Goal: Find specific page/section: Find specific page/section

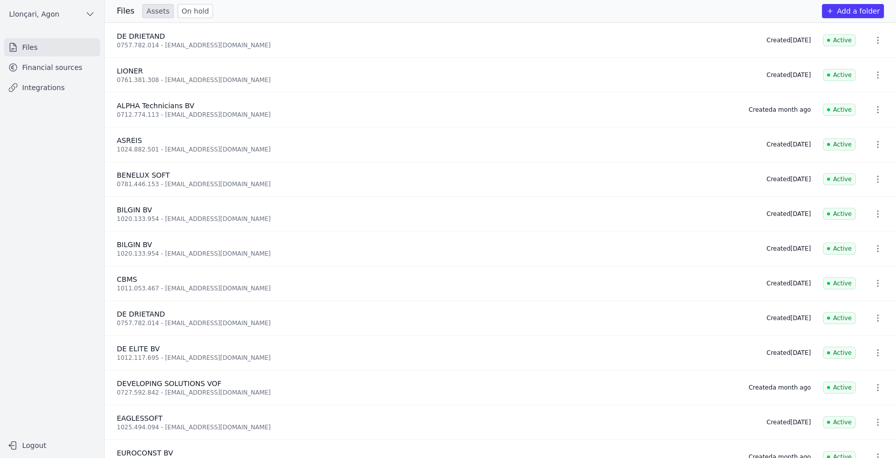
click at [51, 70] on font "Financial sources" at bounding box center [52, 67] width 60 height 8
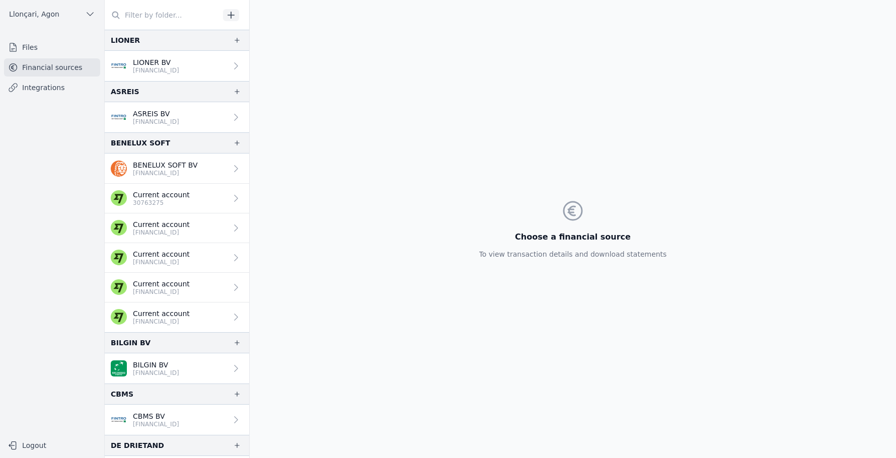
click at [149, 117] on font "ASREIS BV" at bounding box center [151, 114] width 37 height 8
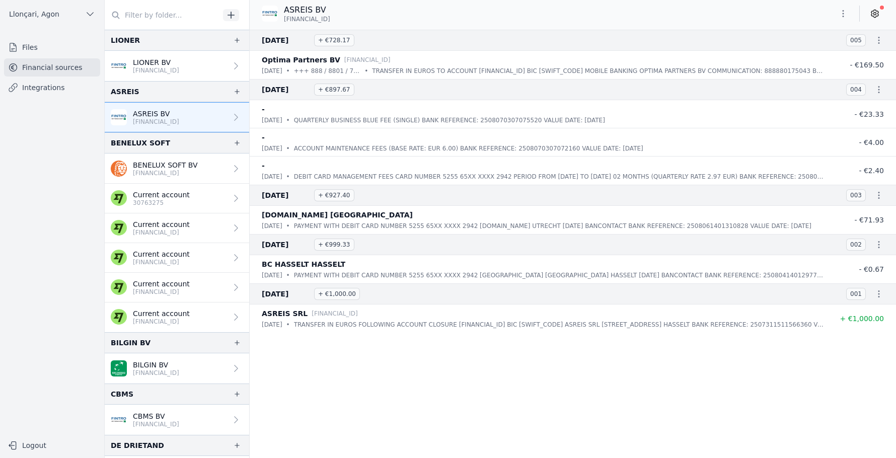
click at [841, 8] on button "button" at bounding box center [843, 14] width 20 height 16
click at [531, 401] on div at bounding box center [448, 229] width 896 height 458
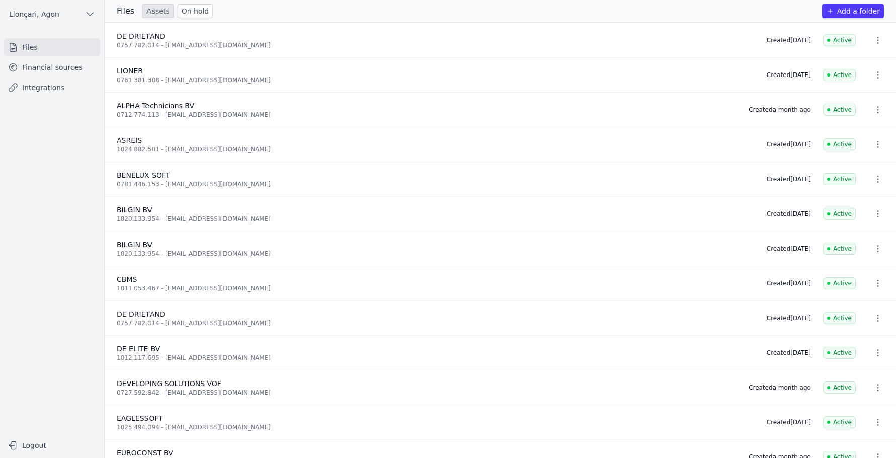
click at [55, 74] on link "Financial sources" at bounding box center [52, 67] width 96 height 18
